Goal: Task Accomplishment & Management: Use online tool/utility

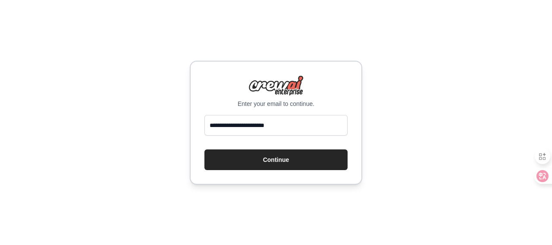
click at [291, 164] on button "Continue" at bounding box center [275, 160] width 143 height 21
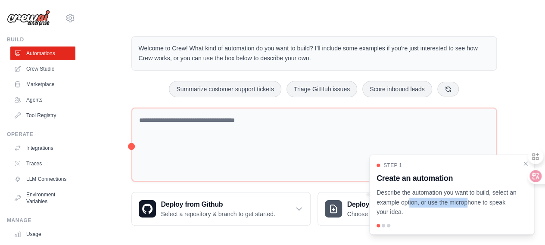
drag, startPoint x: 448, startPoint y: 205, endPoint x: 386, endPoint y: 203, distance: 61.7
click at [386, 203] on p "Describe the automation you want to build, select an example option, or use the…" at bounding box center [447, 202] width 141 height 29
click at [482, 170] on div "Step 1 Create an automation Describe the automation you want to build, select a…" at bounding box center [452, 189] width 151 height 55
drag, startPoint x: 376, startPoint y: 189, endPoint x: 429, endPoint y: 213, distance: 58.3
click at [429, 213] on div "Step 1 Create an automation Describe the automation you want to build, select a…" at bounding box center [452, 195] width 166 height 80
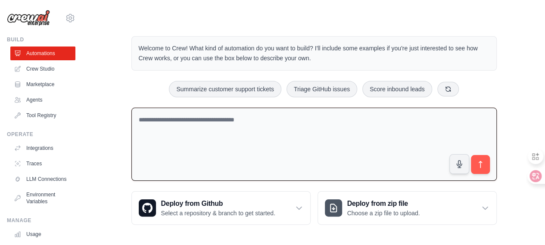
click at [335, 141] on textarea at bounding box center [314, 145] width 366 height 74
click at [235, 127] on textarea at bounding box center [314, 145] width 366 height 74
click at [159, 25] on div "**********" at bounding box center [314, 130] width 386 height 216
click at [285, 119] on textarea "**********" at bounding box center [314, 145] width 366 height 74
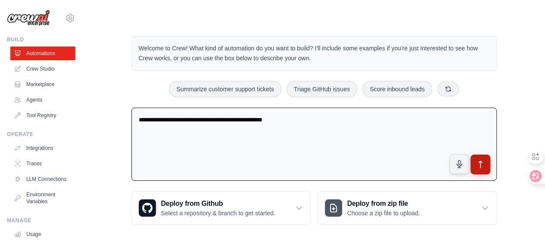
type textarea "**********"
click at [485, 166] on icon "submit" at bounding box center [480, 164] width 9 height 9
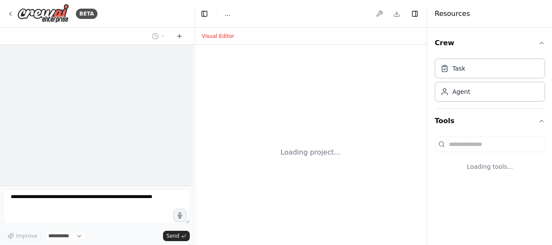
select select "****"
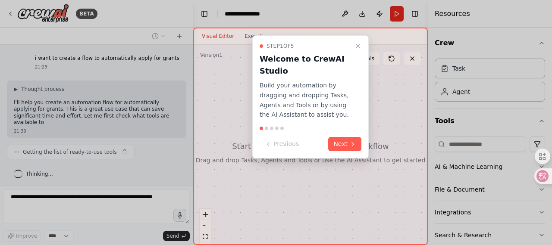
scroll to position [2, 0]
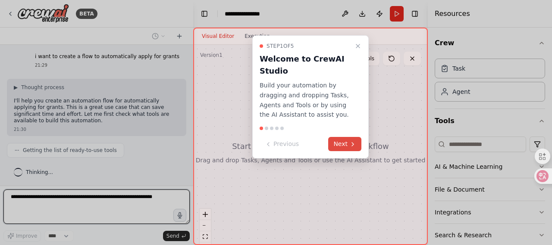
click at [351, 139] on button "Next" at bounding box center [344, 144] width 33 height 14
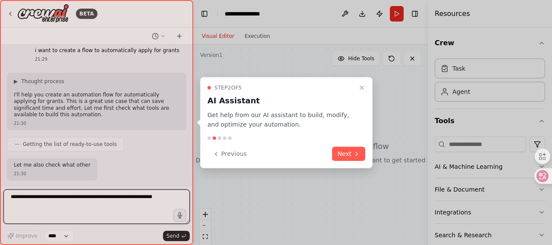
scroll to position [15, 0]
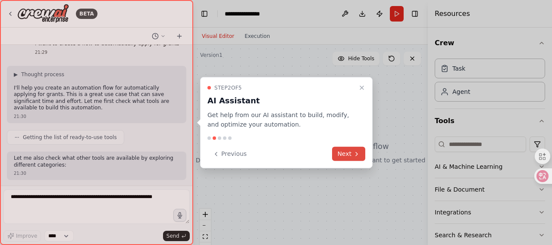
click at [346, 154] on button "Next" at bounding box center [348, 154] width 33 height 14
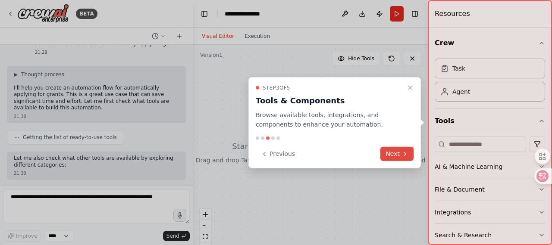
click at [389, 154] on button "Next" at bounding box center [396, 154] width 33 height 14
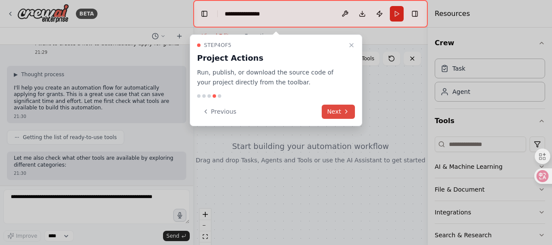
click at [335, 115] on button "Next" at bounding box center [338, 112] width 33 height 14
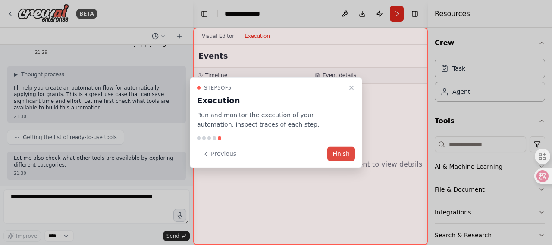
click at [345, 157] on button "Finish" at bounding box center [341, 154] width 28 height 14
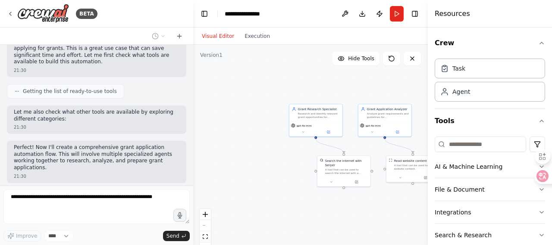
scroll to position [0, 0]
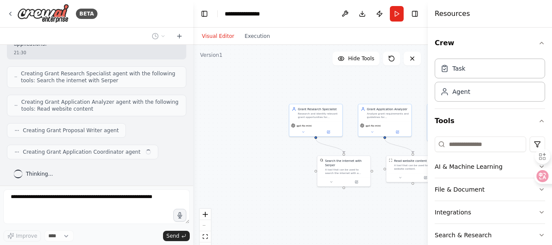
click at [103, 83] on div "Creating Grant Research Specialist agent with the following tools: Search the i…" at bounding box center [96, 77] width 179 height 22
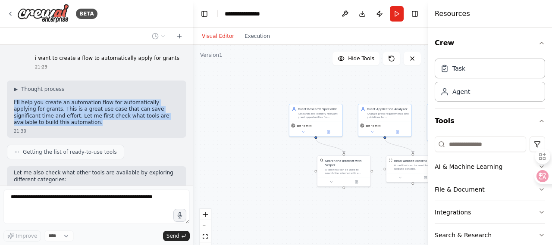
drag, startPoint x: 9, startPoint y: 100, endPoint x: 101, endPoint y: 125, distance: 94.8
click at [101, 125] on div "▶ Thought process I'll help you create an automation flow for automatically app…" at bounding box center [96, 109] width 179 height 57
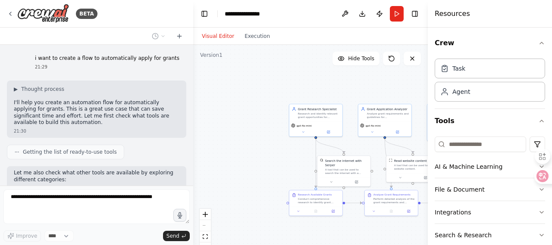
click at [76, 66] on div "21:29" at bounding box center [107, 67] width 144 height 6
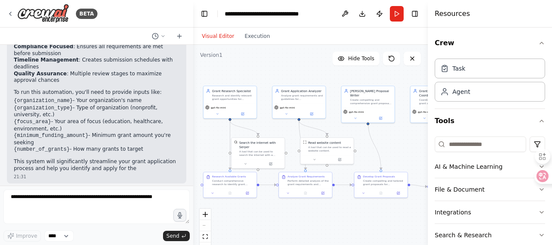
scroll to position [736, 0]
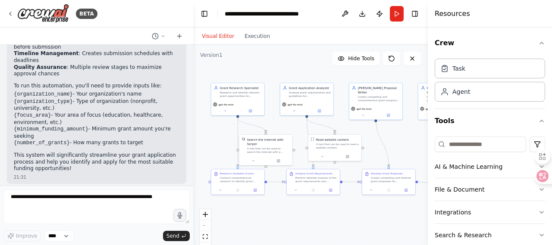
drag, startPoint x: 384, startPoint y: 91, endPoint x: 307, endPoint y: 70, distance: 80.4
click at [307, 70] on div ".deletable-edge-delete-btn { width: 20px; height: 20px; border: 0px solid #ffff…" at bounding box center [310, 153] width 235 height 216
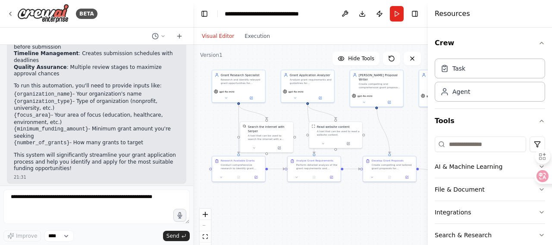
drag, startPoint x: 304, startPoint y: 70, endPoint x: 309, endPoint y: 57, distance: 13.8
click at [309, 57] on div ".deletable-edge-delete-btn { width: 20px; height: 20px; border: 0px solid #ffff…" at bounding box center [310, 153] width 235 height 216
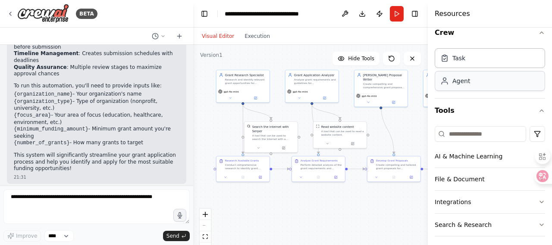
scroll to position [0, 0]
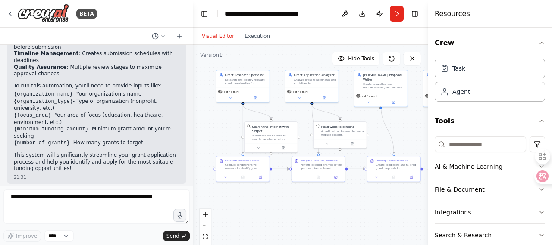
click at [291, 57] on div ".deletable-edge-delete-btn { width: 20px; height: 20px; border: 0px solid #ffff…" at bounding box center [310, 153] width 235 height 216
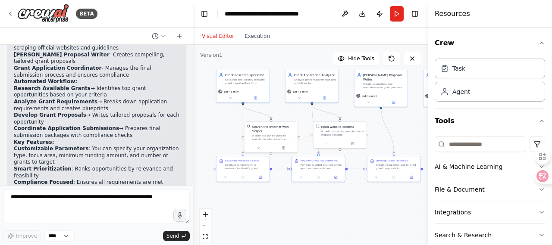
scroll to position [736, 0]
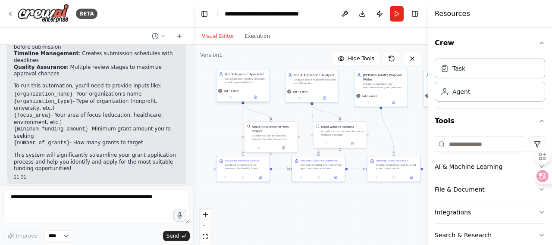
click at [246, 80] on div "Research and identify relevant grant opportunities for {organization_type} focu…" at bounding box center [246, 80] width 42 height 7
click at [261, 84] on div "Research and identify relevant grant opportunities for {organization_type} focu…" at bounding box center [246, 80] width 42 height 7
click at [227, 78] on div "Research and identify relevant grant opportunities for {organization_type} focu…" at bounding box center [246, 80] width 42 height 7
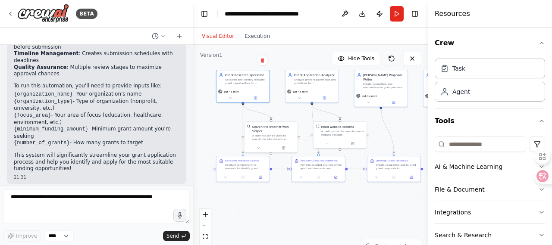
click at [391, 61] on icon at bounding box center [391, 58] width 5 height 5
click at [304, 212] on div ".deletable-edge-delete-btn { width: 20px; height: 20px; border: 0px solid #ffff…" at bounding box center [310, 153] width 235 height 216
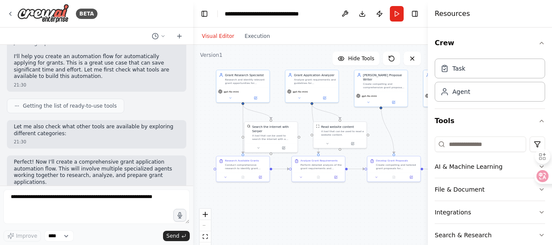
scroll to position [0, 0]
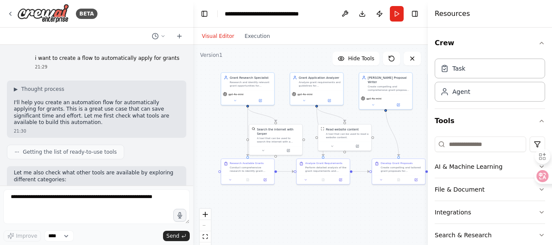
drag, startPoint x: 398, startPoint y: 129, endPoint x: 403, endPoint y: 132, distance: 5.4
click at [403, 132] on div ".deletable-edge-delete-btn { width: 20px; height: 20px; border: 0px solid #ffff…" at bounding box center [310, 153] width 235 height 216
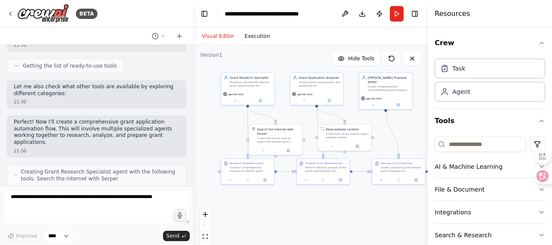
click at [259, 37] on button "Execution" at bounding box center [257, 36] width 36 height 10
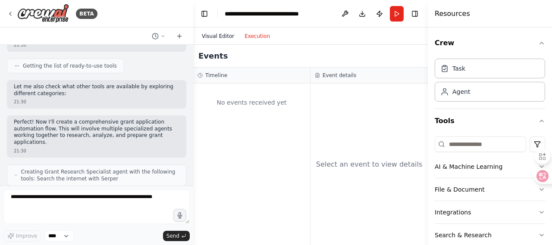
click at [216, 34] on button "Visual Editor" at bounding box center [218, 36] width 43 height 10
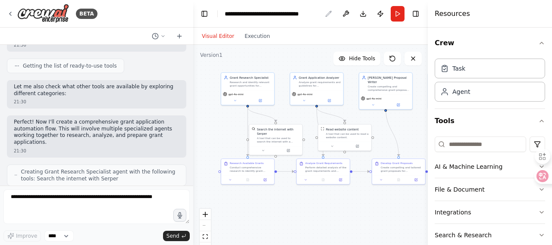
click at [310, 15] on div "**********" at bounding box center [273, 13] width 97 height 9
click at [289, 56] on div ".deletable-edge-delete-btn { width: 20px; height: 20px; border: 0px solid #ffff…" at bounding box center [310, 153] width 235 height 216
click at [137, 19] on div "BETA" at bounding box center [96, 14] width 193 height 28
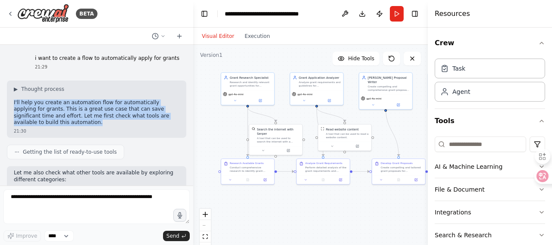
drag, startPoint x: 13, startPoint y: 100, endPoint x: 101, endPoint y: 122, distance: 90.6
click at [101, 122] on div "▶ Thought process I'll help you create an automation flow for automatically app…" at bounding box center [96, 109] width 179 height 57
click at [266, 218] on div ".deletable-edge-delete-btn { width: 20px; height: 20px; border: 0px solid #ffff…" at bounding box center [310, 153] width 235 height 216
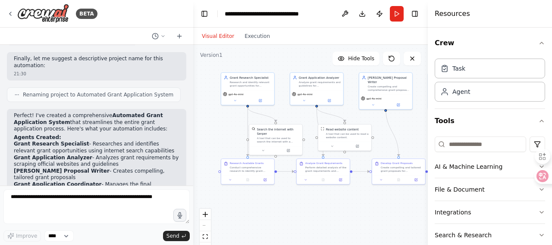
scroll to position [736, 0]
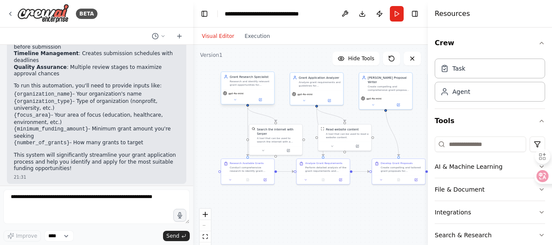
click at [248, 81] on div "Research and identify relevant grant opportunities for {organization_type} focu…" at bounding box center [251, 83] width 42 height 7
drag, startPoint x: 248, startPoint y: 81, endPoint x: 230, endPoint y: 83, distance: 18.6
click at [230, 83] on div "Grant Research Specialist Research and identify relevant grant opportunities fo…" at bounding box center [248, 81] width 48 height 12
click at [262, 84] on div "Research and identify relevant grant opportunities for {organization_type} focu…" at bounding box center [251, 83] width 42 height 7
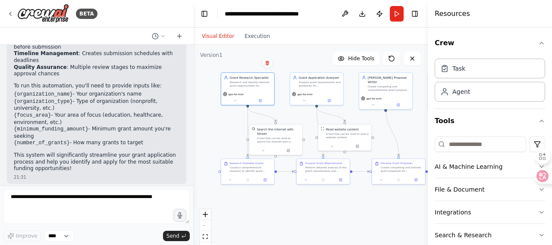
drag, startPoint x: 262, startPoint y: 84, endPoint x: 229, endPoint y: 131, distance: 57.2
click at [229, 131] on div ".deletable-edge-delete-btn { width: 20px; height: 20px; border: 0px solid #ffff…" at bounding box center [310, 153] width 235 height 216
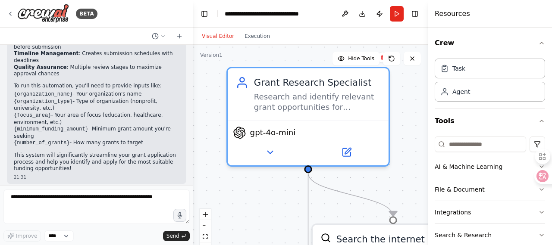
drag, startPoint x: 236, startPoint y: 72, endPoint x: 363, endPoint y: 212, distance: 188.9
click at [363, 212] on div ".deletable-edge-delete-btn { width: 20px; height: 20px; border: 0px solid #ffff…" at bounding box center [310, 153] width 235 height 216
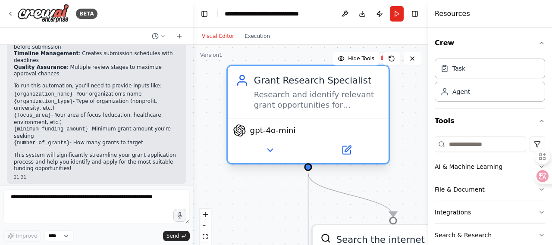
click at [338, 107] on div "Research and identify relevant grant opportunities for {organization_type} focu…" at bounding box center [317, 100] width 127 height 21
click at [284, 104] on div "Research and identify relevant grant opportunities for {organization_type} focu…" at bounding box center [317, 100] width 127 height 21
click at [273, 156] on button at bounding box center [270, 150] width 74 height 16
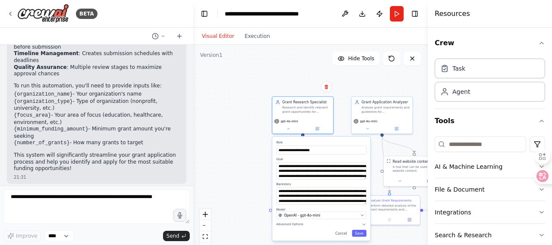
click at [245, 183] on div "**********" at bounding box center [310, 153] width 235 height 216
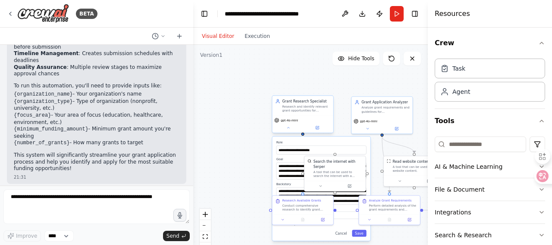
click at [292, 131] on div "gpt-4o-mini" at bounding box center [302, 124] width 61 height 17
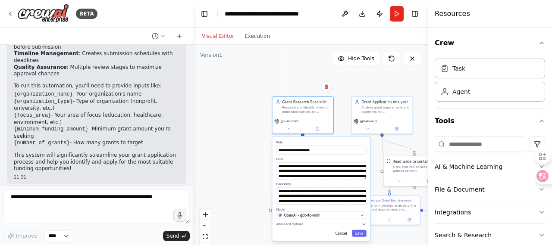
click at [346, 233] on button "Cancel" at bounding box center [341, 233] width 18 height 7
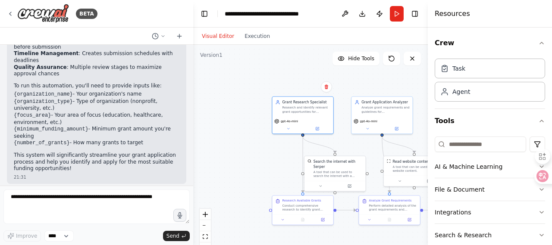
click at [274, 178] on div ".deletable-edge-delete-btn { width: 20px; height: 20px; border: 0px solid #ffff…" at bounding box center [310, 153] width 235 height 216
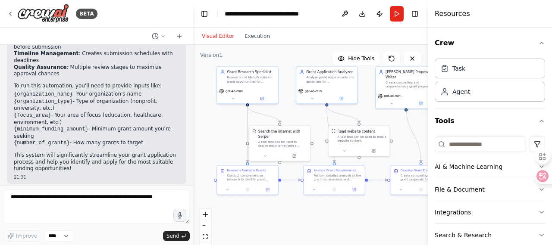
drag, startPoint x: 270, startPoint y: 166, endPoint x: 215, endPoint y: 136, distance: 62.9
click at [215, 136] on div ".deletable-edge-delete-btn { width: 20px; height: 20px; border: 0px solid #ffff…" at bounding box center [310, 153] width 235 height 216
click at [210, 128] on div ".deletable-edge-delete-btn { width: 20px; height: 20px; border: 0px solid #ffff…" at bounding box center [310, 153] width 235 height 216
click at [163, 39] on button at bounding box center [158, 36] width 21 height 10
click at [163, 39] on div at bounding box center [96, 122] width 193 height 245
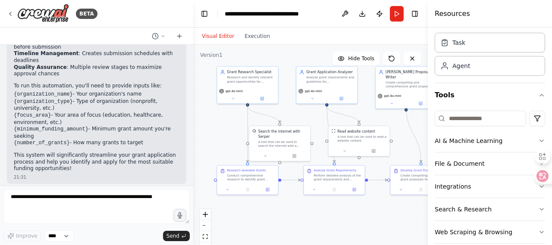
scroll to position [37, 0]
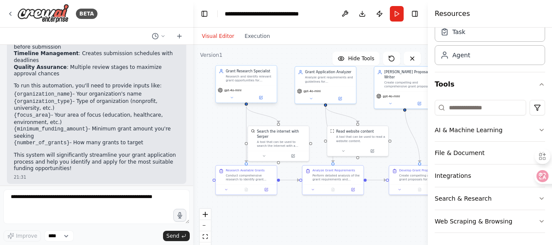
click at [232, 79] on div "Research and identify relevant grant opportunities for {organization_type} focu…" at bounding box center [249, 79] width 48 height 8
click at [232, 91] on span "gpt-4o-mini" at bounding box center [232, 90] width 17 height 4
click at [531, 131] on button "AI & Machine Learning" at bounding box center [490, 130] width 110 height 22
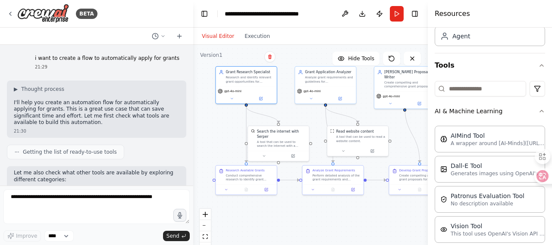
scroll to position [0, 0]
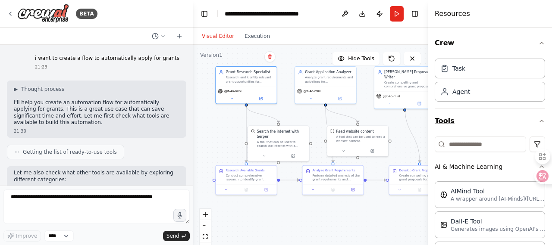
click at [451, 122] on button "Tools" at bounding box center [490, 121] width 110 height 24
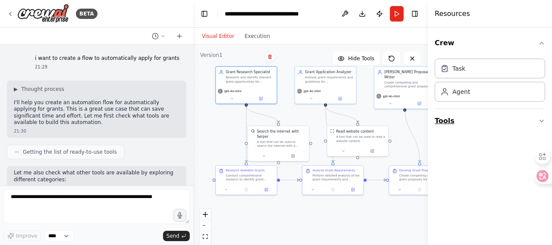
click at [544, 119] on icon "button" at bounding box center [541, 121] width 7 height 7
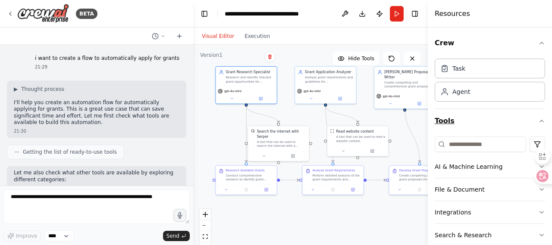
scroll to position [37, 0]
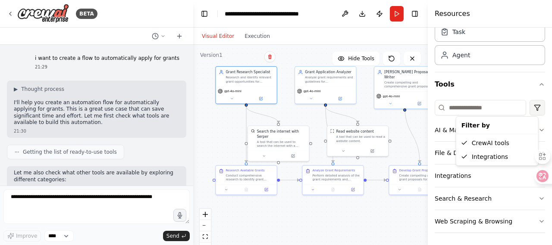
click at [529, 114] on html "BETA i want to create a flow to automatically apply for grants 21:29 ▶ Thought …" at bounding box center [276, 122] width 552 height 245
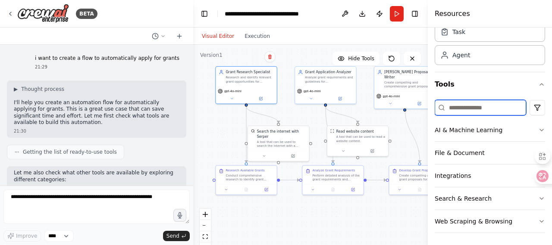
click at [501, 114] on input at bounding box center [480, 108] width 91 height 16
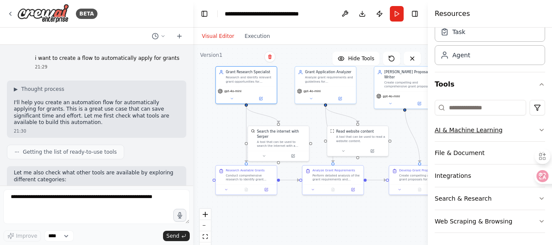
click at [496, 131] on button "AI & Machine Learning" at bounding box center [490, 130] width 110 height 22
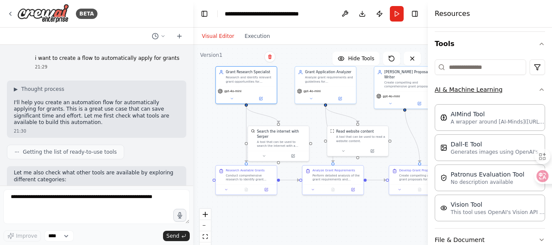
scroll to position [77, 0]
click at [509, 93] on button "AI & Machine Learning" at bounding box center [490, 90] width 110 height 22
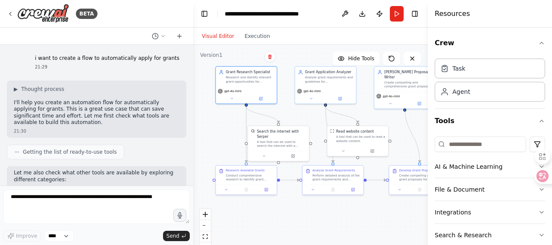
scroll to position [37, 0]
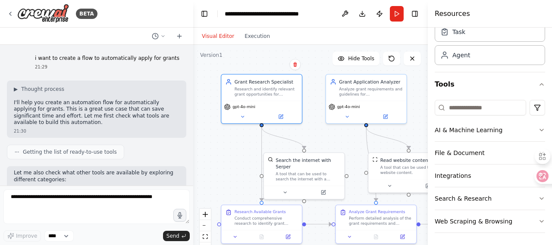
drag, startPoint x: 265, startPoint y: 122, endPoint x: 319, endPoint y: 142, distance: 58.0
click at [319, 142] on div ".deletable-edge-delete-btn { width: 20px; height: 20px; border: 0px solid #ffff…" at bounding box center [310, 153] width 235 height 216
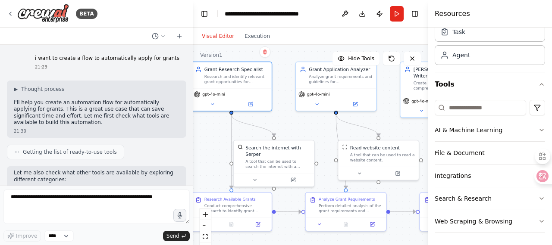
drag, startPoint x: 406, startPoint y: 133, endPoint x: 372, endPoint y: 119, distance: 37.3
click at [375, 120] on div ".deletable-edge-delete-btn { width: 20px; height: 20px; border: 0px solid #ffff…" at bounding box center [310, 153] width 235 height 216
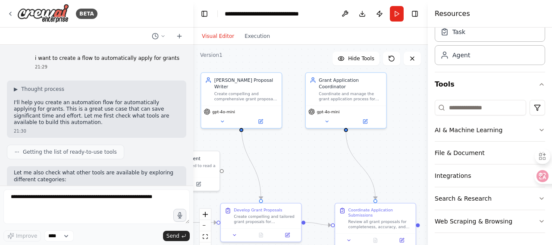
drag, startPoint x: 379, startPoint y: 114, endPoint x: 180, endPoint y: 125, distance: 199.5
click at [180, 125] on div "BETA i want to create a flow to automatically apply for grants 21:29 ▶ Thought …" at bounding box center [276, 122] width 552 height 245
click at [353, 87] on div "Grant Application Coordinator" at bounding box center [349, 82] width 63 height 13
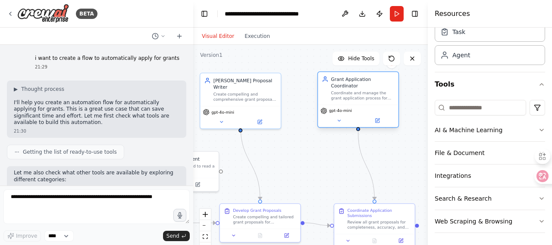
drag, startPoint x: 319, startPoint y: 80, endPoint x: 329, endPoint y: 78, distance: 10.0
click at [329, 78] on div "Grant Application Coordinator Coordinate and manage the grant application proce…" at bounding box center [358, 88] width 72 height 25
click at [331, 152] on div ".deletable-edge-delete-btn { width: 20px; height: 20px; border: 0px solid #ffff…" at bounding box center [310, 153] width 235 height 216
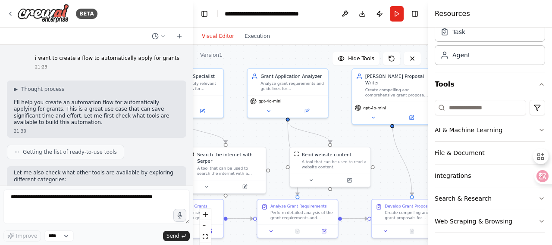
drag, startPoint x: 400, startPoint y: 156, endPoint x: 551, endPoint y: 151, distance: 151.8
click at [551, 151] on html "BETA i want to create a flow to automatically apply for grants 21:29 ▶ Thought …" at bounding box center [276, 122] width 552 height 245
click at [389, 164] on div ".deletable-edge-delete-btn { width: 20px; height: 20px; border: 0px solid #ffff…" at bounding box center [310, 153] width 235 height 216
click at [319, 169] on div "Read website content A tool that can be used to read a website content." at bounding box center [330, 159] width 80 height 26
click at [314, 185] on div at bounding box center [333, 178] width 80 height 13
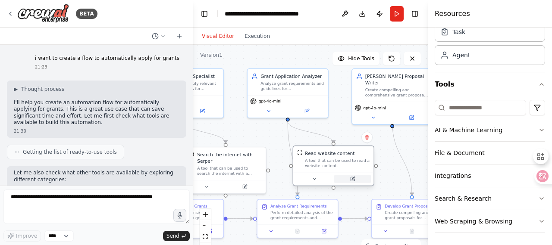
click at [354, 182] on button at bounding box center [352, 179] width 37 height 8
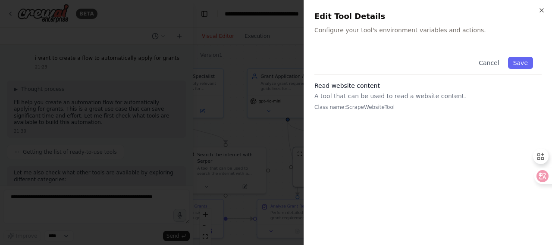
click at [370, 13] on h2 "Edit Tool Details" at bounding box center [427, 16] width 227 height 12
click at [402, 138] on div "Cancel Save Read website content A tool that can be used to read a website cont…" at bounding box center [427, 141] width 227 height 187
click at [351, 91] on div "Read website content A tool that can be used to read a website content. Class n…" at bounding box center [427, 98] width 227 height 35
click at [543, 9] on icon "button" at bounding box center [541, 10] width 7 height 7
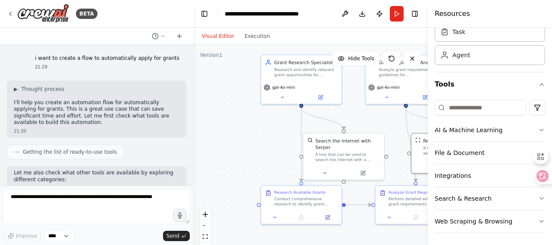
drag, startPoint x: 276, startPoint y: 131, endPoint x: 386, endPoint y: 118, distance: 111.1
click at [386, 118] on div ".deletable-edge-delete-btn { width: 20px; height: 20px; border: 0px solid #ffff…" at bounding box center [310, 153] width 235 height 216
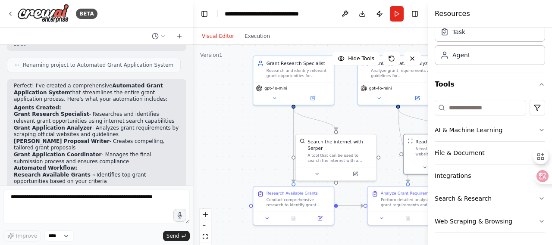
scroll to position [520, 0]
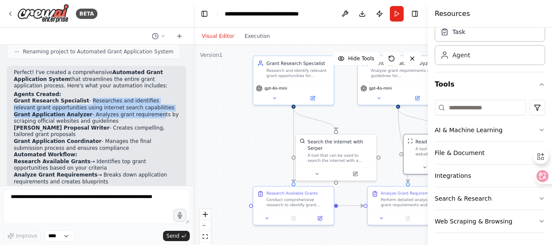
drag, startPoint x: 83, startPoint y: 99, endPoint x: 153, endPoint y: 109, distance: 70.5
click at [153, 109] on ol "Grant Research Specialist - Researches and identifies relevant grant opportunit…" at bounding box center [97, 125] width 166 height 54
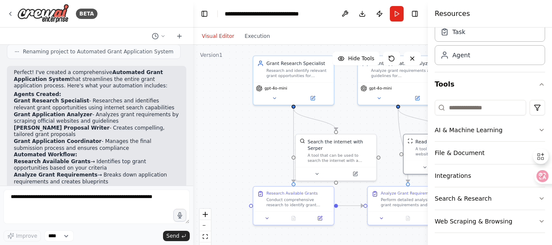
click at [130, 126] on li "Grant Proposal Writer - Creates compelling, tailored grant proposals" at bounding box center [97, 131] width 166 height 13
drag, startPoint x: 84, startPoint y: 97, endPoint x: 147, endPoint y: 103, distance: 62.4
click at [147, 103] on li "Grant Research Specialist - Researches and identifies relevant grant opportunit…" at bounding box center [97, 104] width 166 height 13
click at [145, 69] on strong "Automated Grant Application System" at bounding box center [88, 75] width 149 height 13
drag, startPoint x: 90, startPoint y: 111, endPoint x: 120, endPoint y: 117, distance: 31.2
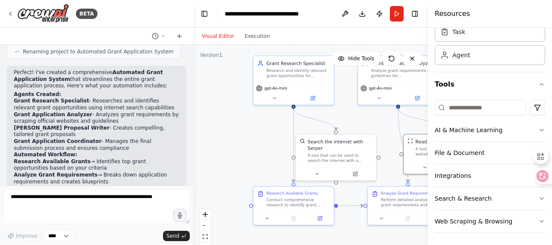
click at [120, 117] on li "Grant Application Analyzer - Analyzes grant requirements by scraping official w…" at bounding box center [97, 118] width 166 height 13
click at [172, 102] on li "Grant Research Specialist - Researches and identifies relevant grant opportunit…" at bounding box center [97, 104] width 166 height 13
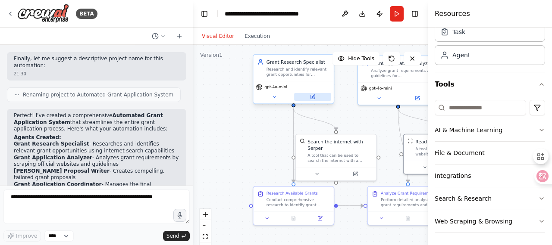
click at [310, 100] on button at bounding box center [312, 97] width 37 height 8
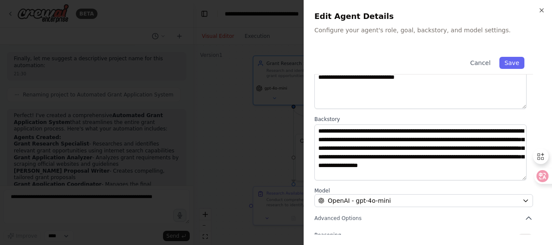
scroll to position [144, 0]
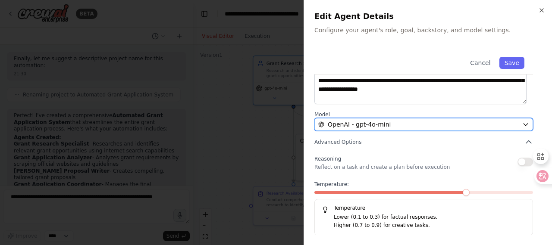
click at [468, 125] on div "OpenAI - gpt-4o-mini" at bounding box center [418, 124] width 200 height 9
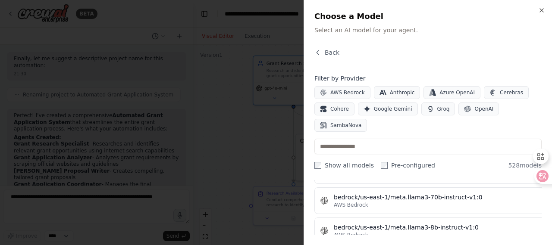
scroll to position [2845, 0]
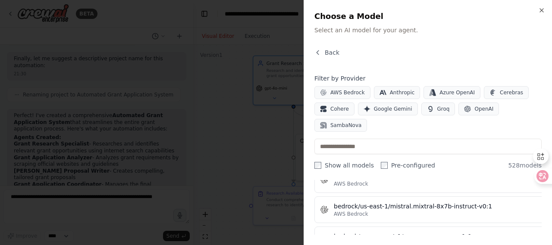
click at [258, 119] on div at bounding box center [276, 122] width 552 height 245
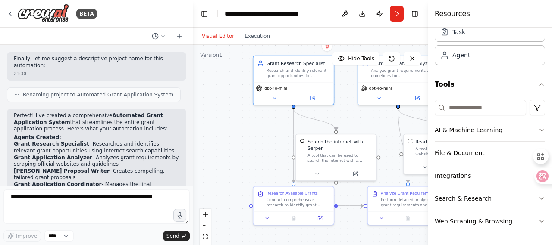
scroll to position [736, 0]
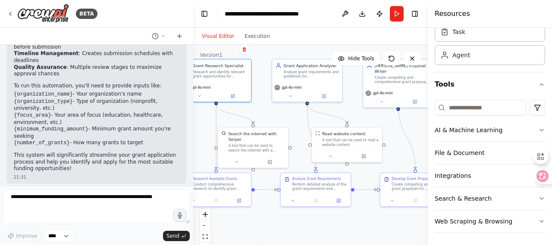
drag, startPoint x: 258, startPoint y: 137, endPoint x: 181, endPoint y: 129, distance: 77.1
click at [181, 129] on div "BETA i want to create a flow to automatically apply for grants 21:29 ▶ Thought …" at bounding box center [276, 122] width 552 height 245
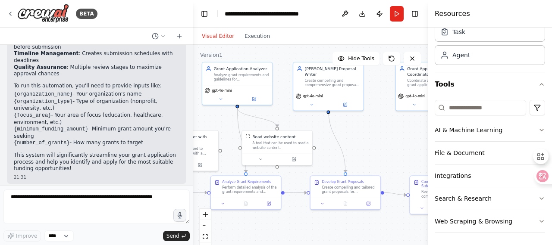
drag, startPoint x: 369, startPoint y: 113, endPoint x: 300, endPoint y: 116, distance: 69.9
click at [300, 116] on div ".deletable-edge-delete-btn { width: 20px; height: 20px; border: 0px solid #ffff…" at bounding box center [310, 153] width 235 height 216
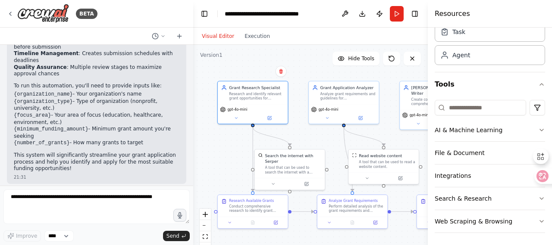
drag, startPoint x: 381, startPoint y: 134, endPoint x: 551, endPoint y: 162, distance: 172.5
click at [551, 162] on html "BETA i want to create a flow to automatically apply for grants 21:29 ▶ Thought …" at bounding box center [276, 122] width 552 height 245
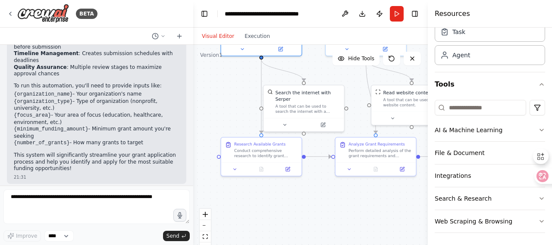
drag, startPoint x: 294, startPoint y: 160, endPoint x: 238, endPoint y: 81, distance: 96.1
click at [238, 81] on div ".deletable-edge-delete-btn { width: 20px; height: 20px; border: 0px solid #ffff…" at bounding box center [310, 153] width 235 height 216
click at [286, 208] on div ".deletable-edge-delete-btn { width: 20px; height: 20px; border: 0px solid #ffff…" at bounding box center [310, 153] width 235 height 216
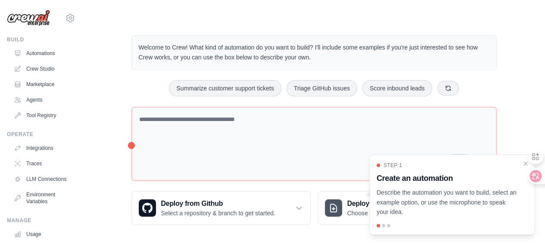
scroll to position [1, 0]
click at [526, 165] on div "侧边栏" at bounding box center [504, 156] width 44 height 23
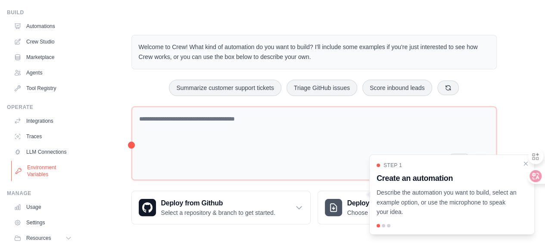
scroll to position [0, 0]
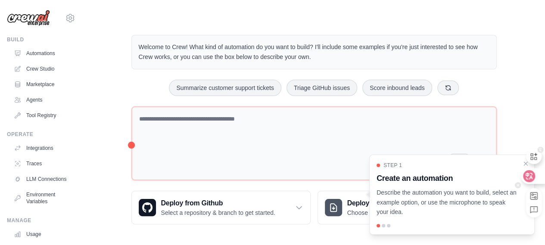
click at [526, 163] on div at bounding box center [532, 156] width 20 height 24
click at [500, 191] on p "Describe the automation you want to build, select an example option, or use the…" at bounding box center [447, 202] width 141 height 29
click at [396, 213] on p "Describe the automation you want to build, select an example option, or use the…" at bounding box center [447, 202] width 141 height 29
click at [382, 225] on div at bounding box center [383, 225] width 3 height 3
drag, startPoint x: 475, startPoint y: 211, endPoint x: 338, endPoint y: 205, distance: 137.2
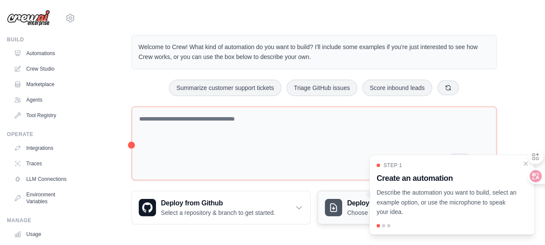
click at [326, 206] on div "Welcome to Crew! What kind of automation do you want to build? I'll include som…" at bounding box center [314, 129] width 386 height 217
click at [488, 172] on div "Step 1 Create an automation Describe the automation you want to build, select a…" at bounding box center [452, 189] width 151 height 55
click at [482, 188] on p "Describe the automation you want to build, select an example option, or use the…" at bounding box center [447, 202] width 141 height 29
click at [488, 179] on h3 "Create an automation" at bounding box center [447, 178] width 141 height 12
click at [484, 216] on p "Describe the automation you want to build, select an example option, or use the…" at bounding box center [447, 202] width 141 height 29
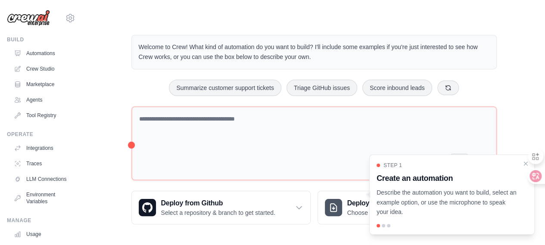
click at [385, 225] on div at bounding box center [452, 225] width 151 height 3
click at [524, 164] on icon "Close walkthrough" at bounding box center [526, 164] width 8 height 8
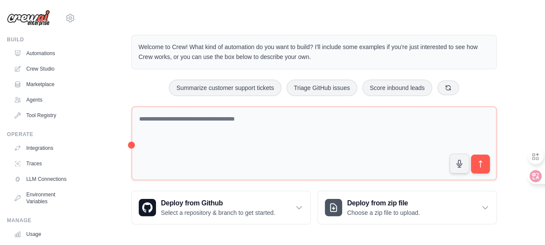
click at [503, 84] on div "Welcome to Crew! What kind of automation do you want to build? I'll include som…" at bounding box center [314, 129] width 386 height 217
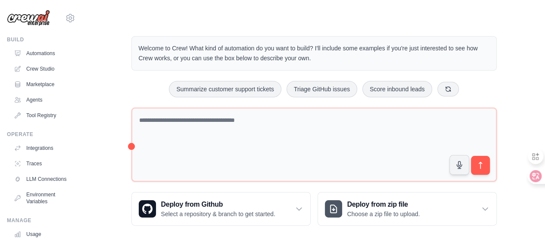
click at [242, 30] on div "Welcome to Crew! What kind of automation do you want to build? I'll include som…" at bounding box center [314, 130] width 386 height 217
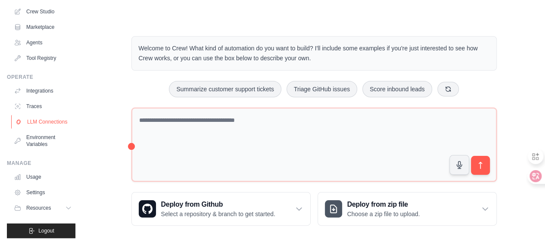
scroll to position [64, 0]
click at [59, 232] on button "Logout" at bounding box center [41, 231] width 69 height 15
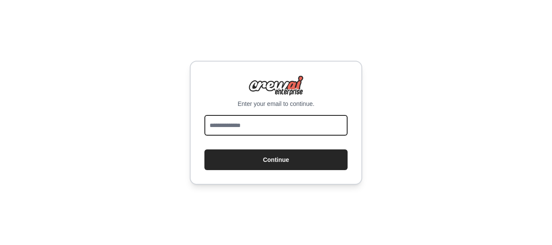
click at [300, 131] on input "email" at bounding box center [275, 125] width 143 height 21
type input "**********"
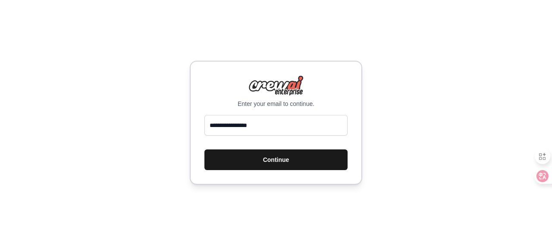
click at [297, 165] on button "Continue" at bounding box center [275, 160] width 143 height 21
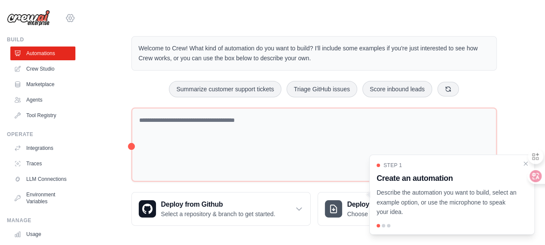
click at [66, 19] on icon at bounding box center [70, 17] width 8 height 7
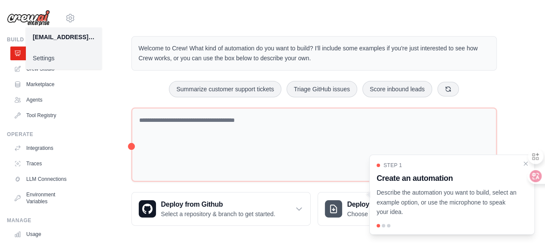
click at [111, 22] on main "Welcome to Crew! What kind of automation do you want to build? I'll include som…" at bounding box center [314, 124] width 463 height 248
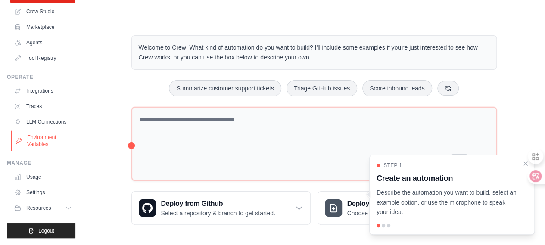
scroll to position [1, 0]
click at [52, 135] on link "Environment Variables" at bounding box center [43, 141] width 65 height 21
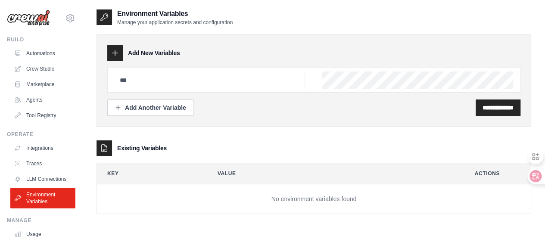
scroll to position [17, 0]
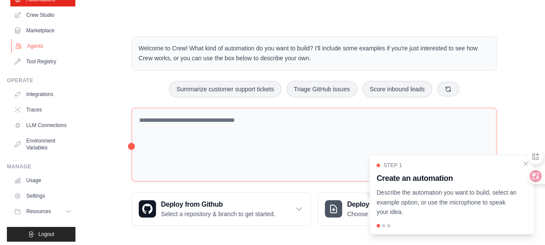
scroll to position [64, 0]
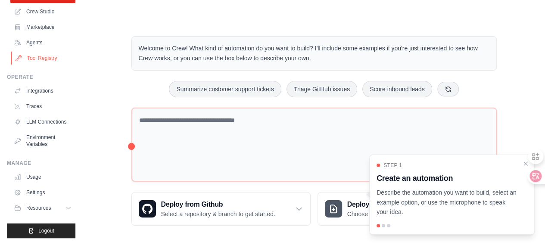
click at [46, 53] on link "Tool Registry" at bounding box center [43, 58] width 65 height 14
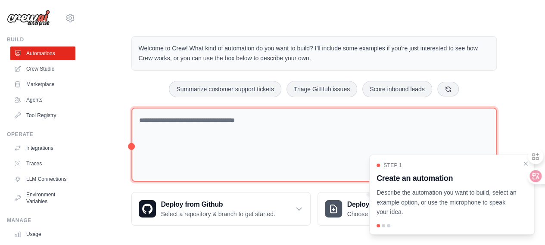
click at [249, 123] on textarea at bounding box center [314, 145] width 366 height 75
type textarea "**********"
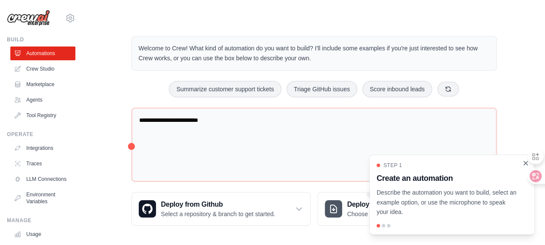
click at [526, 164] on icon "Close walkthrough" at bounding box center [526, 163] width 4 height 4
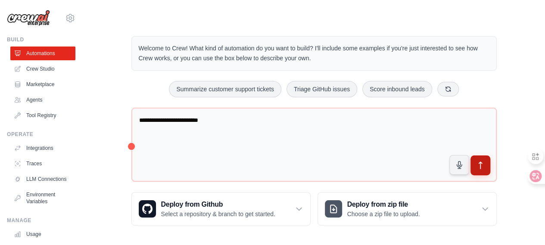
click at [474, 165] on button "submit" at bounding box center [480, 166] width 20 height 20
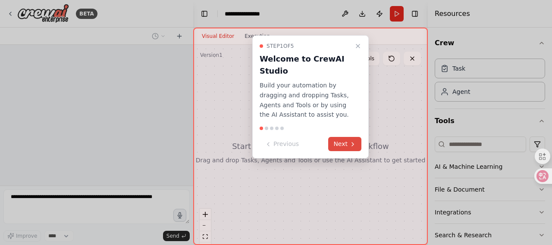
click at [339, 144] on button "Next" at bounding box center [344, 144] width 33 height 14
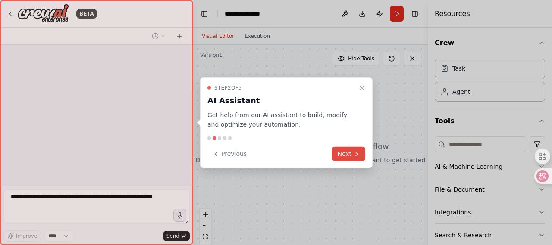
click at [344, 153] on button "Next" at bounding box center [348, 154] width 33 height 14
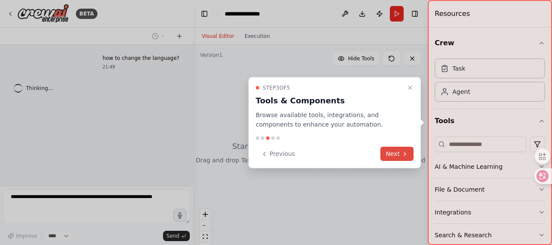
click at [392, 153] on button "Next" at bounding box center [396, 154] width 33 height 14
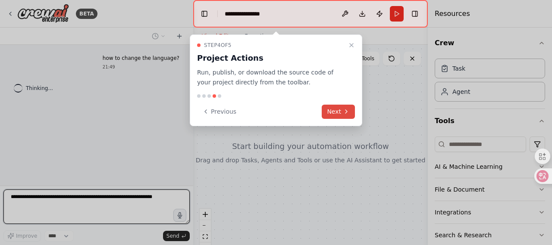
click at [346, 113] on icon at bounding box center [346, 111] width 2 height 3
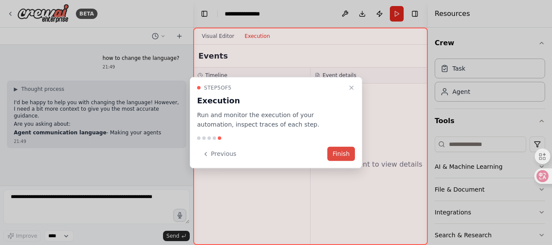
click at [344, 156] on button "Finish" at bounding box center [341, 154] width 28 height 14
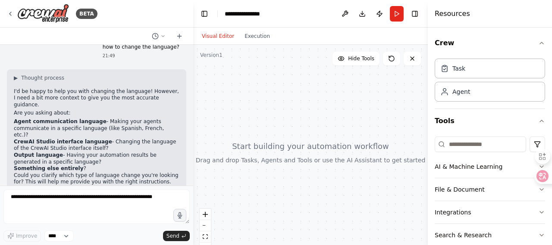
scroll to position [22, 0]
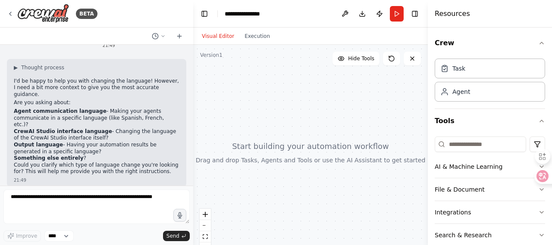
click at [59, 115] on li "Agent communication language - Making your agents communicate in a specific lan…" at bounding box center [97, 118] width 166 height 20
click at [66, 115] on li "Agent communication language - Making your agents communicate in a specific lan…" at bounding box center [97, 118] width 166 height 20
drag, startPoint x: 14, startPoint y: 110, endPoint x: 170, endPoint y: 119, distance: 156.3
click at [170, 119] on li "Agent communication language - Making your agents communicate in a specific lan…" at bounding box center [97, 118] width 166 height 20
copy li "Agent communication language - Making your agents communicate in a specific lan…"
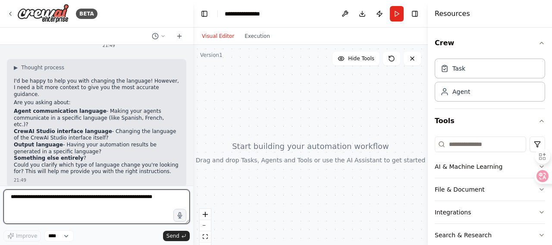
click at [99, 205] on textarea at bounding box center [96, 207] width 186 height 34
paste textarea "**********"
type textarea "**********"
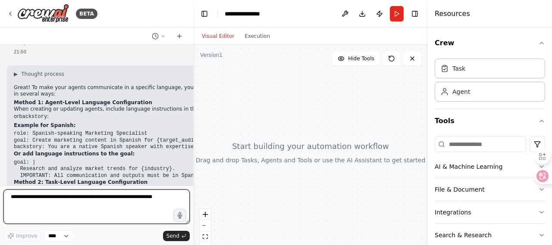
scroll to position [174, 0]
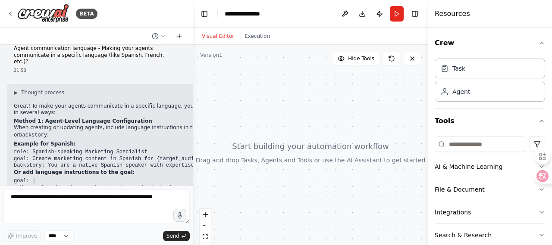
drag, startPoint x: 105, startPoint y: 122, endPoint x: 95, endPoint y: 121, distance: 10.0
click at [95, 125] on p "When creating or updating agents, include language instructions in their role ,…" at bounding box center [129, 132] width 230 height 14
click at [103, 125] on p "When creating or updating agents, include language instructions in their role ,…" at bounding box center [129, 132] width 230 height 14
click at [299, 82] on div at bounding box center [310, 153] width 235 height 216
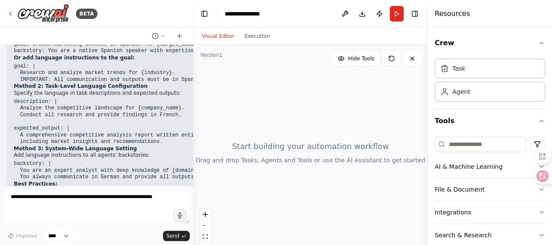
scroll to position [346, 0]
